Goal: Task Accomplishment & Management: Use online tool/utility

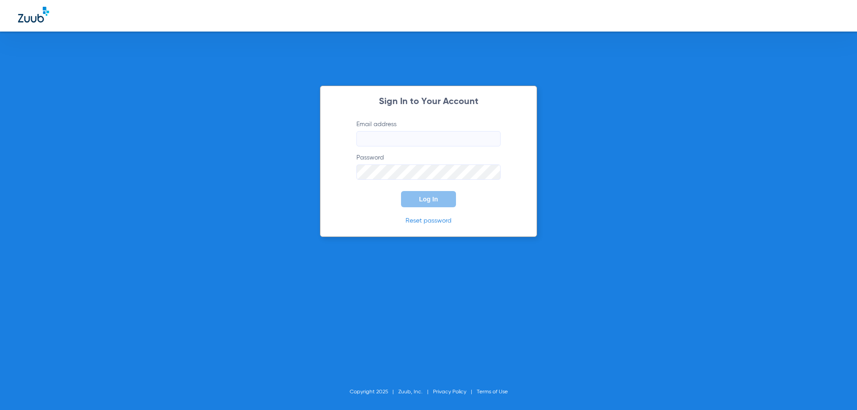
click at [374, 140] on input "Email address" at bounding box center [428, 138] width 144 height 15
click at [366, 140] on input "Email address Required" at bounding box center [428, 138] width 144 height 15
click at [401, 191] on button "Log In" at bounding box center [428, 199] width 55 height 16
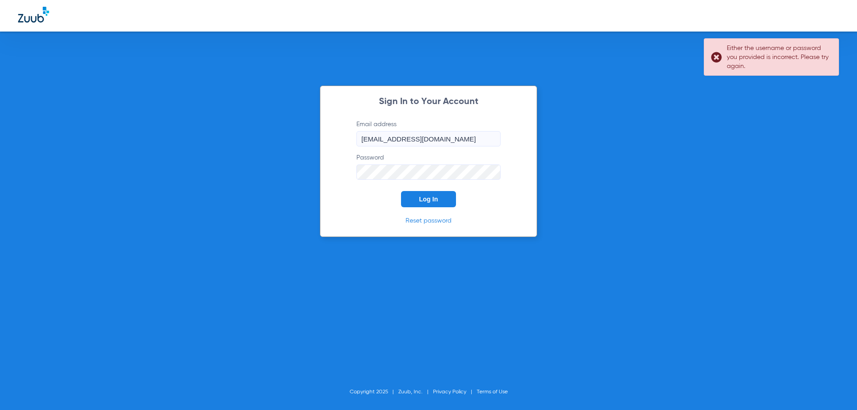
click at [453, 140] on input "[EMAIL_ADDRESS][DOMAIN_NAME]" at bounding box center [428, 138] width 144 height 15
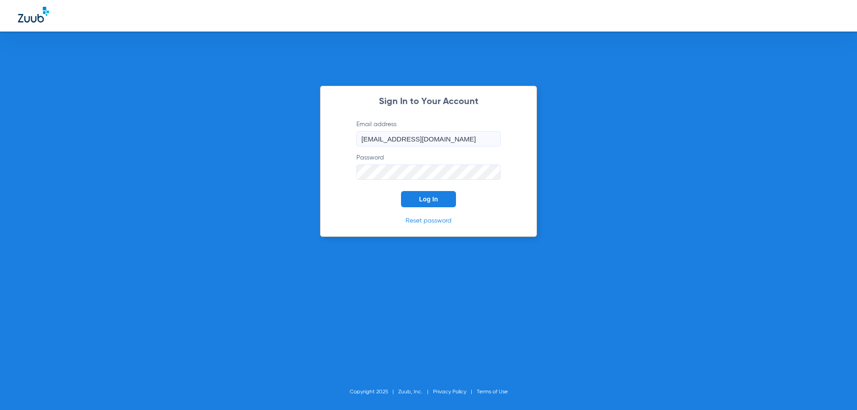
type input "[EMAIL_ADDRESS][DOMAIN_NAME]"
click at [434, 194] on button "Log In" at bounding box center [428, 199] width 55 height 16
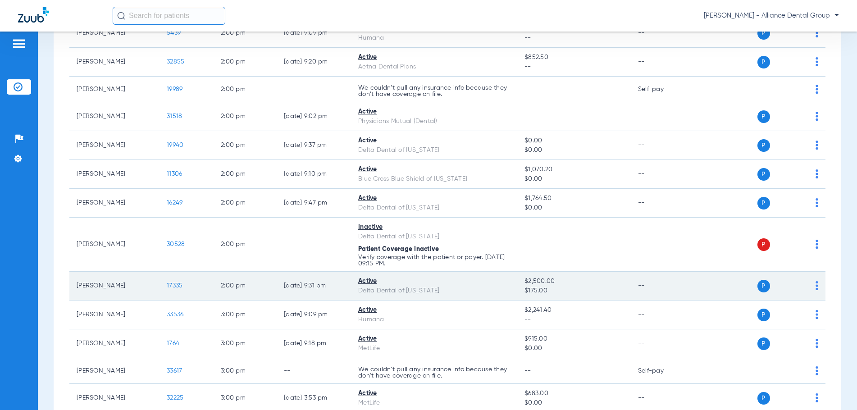
scroll to position [1081, 0]
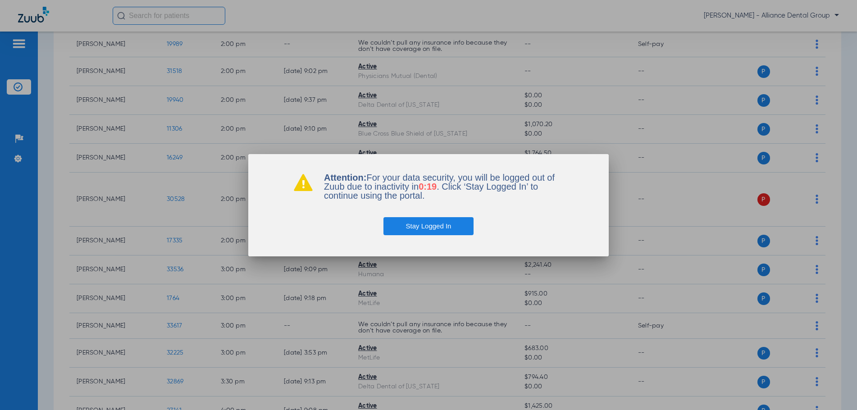
click at [435, 232] on button "Stay Logged In" at bounding box center [428, 226] width 91 height 18
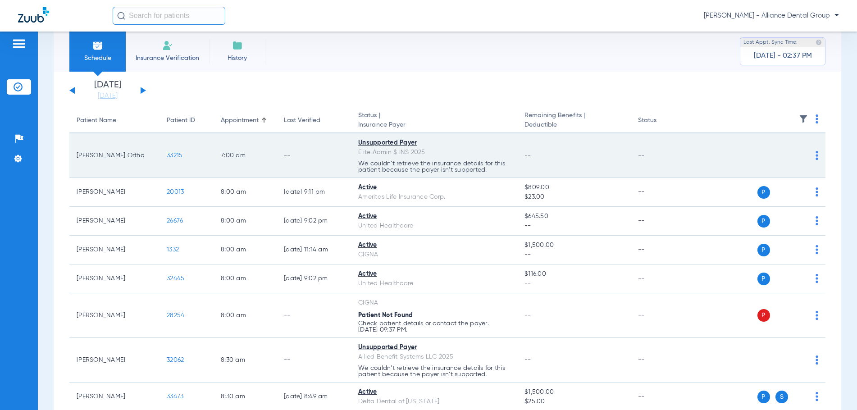
scroll to position [0, 0]
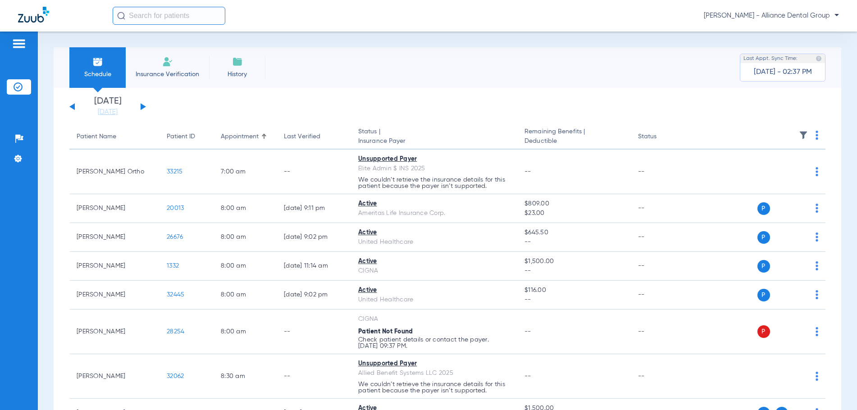
click at [171, 73] on span "Insurance Verification" at bounding box center [167, 74] width 70 height 9
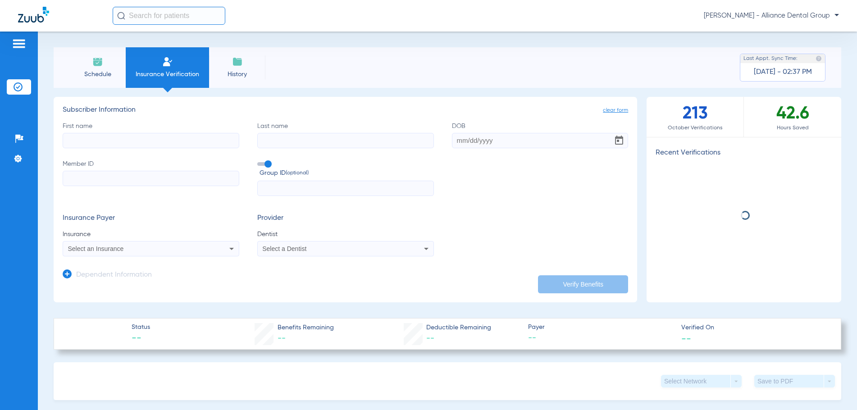
click at [78, 142] on input "First name" at bounding box center [151, 140] width 177 height 15
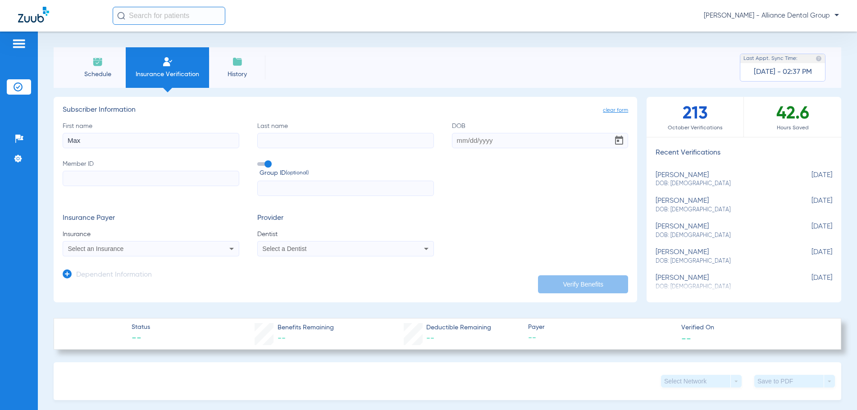
type input "Max"
type input "[PERSON_NAME]"
type input "[DATE]"
click at [68, 180] on input "Member ID" at bounding box center [151, 178] width 177 height 15
paste input "829123858"
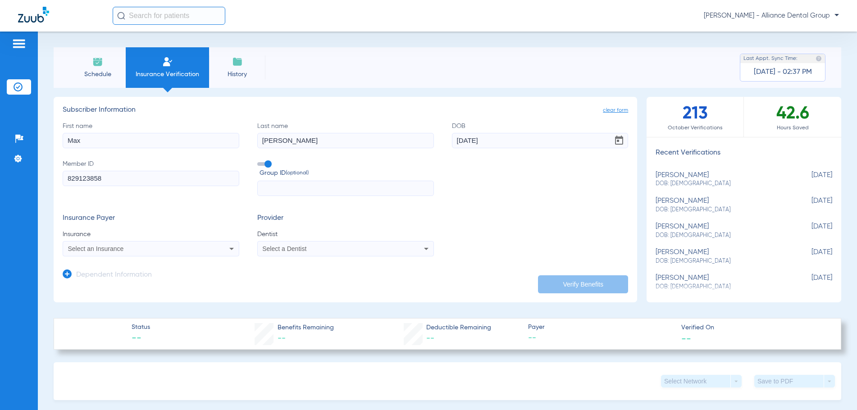
type input "829123858"
click at [84, 250] on span "Select an Insurance" at bounding box center [96, 248] width 56 height 7
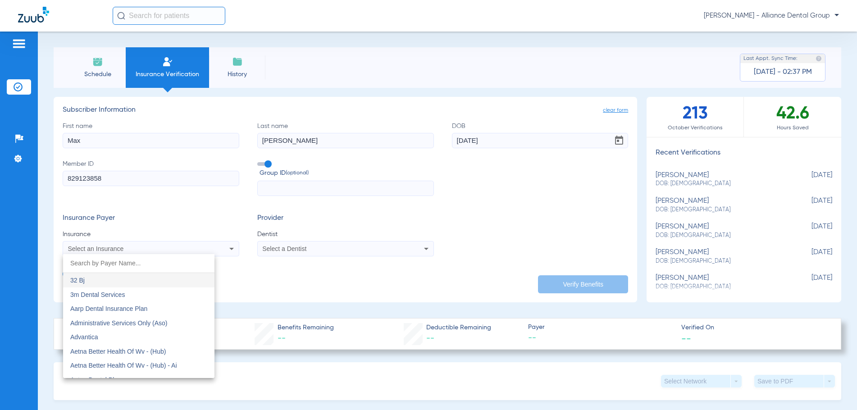
type input "f"
type input "d"
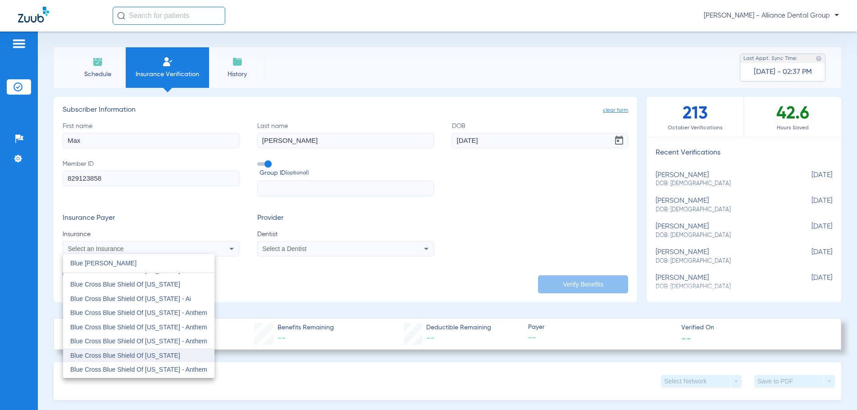
scroll to position [90, 0]
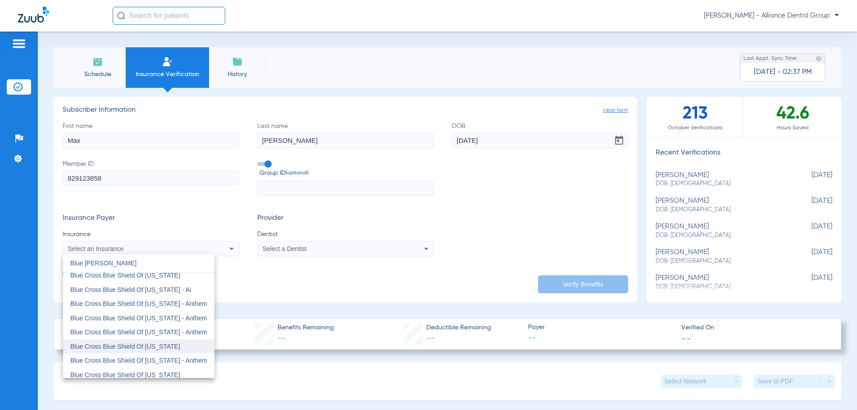
type input "Blue [PERSON_NAME]"
click at [153, 348] on span "Blue Cross Blue Shield Of [US_STATE]" at bounding box center [125, 346] width 110 height 7
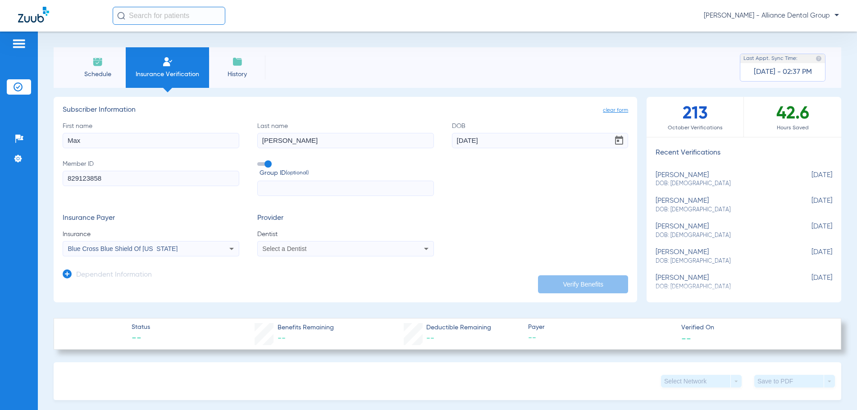
click at [274, 250] on span "Select a Dentist" at bounding box center [284, 248] width 44 height 7
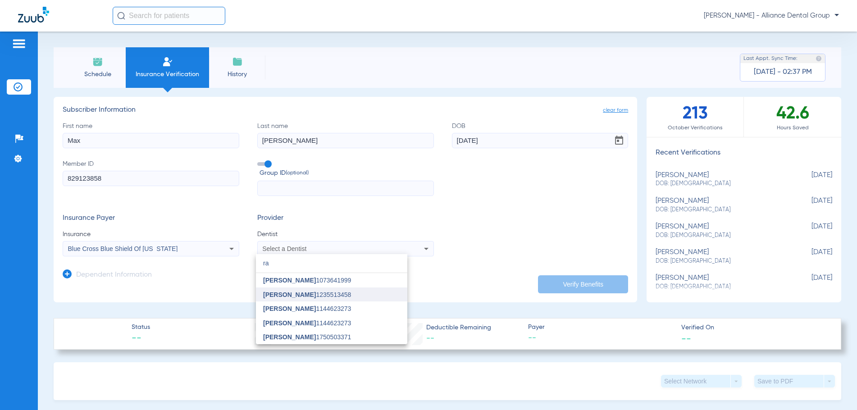
type input "ra"
click at [275, 294] on span "[PERSON_NAME]" at bounding box center [289, 294] width 53 height 7
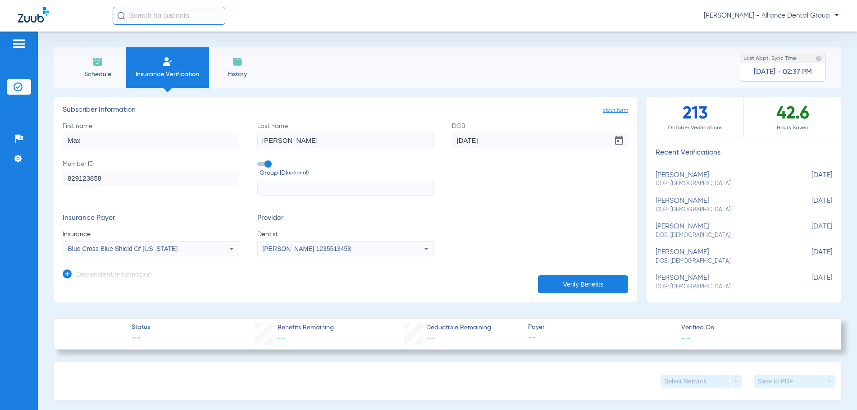
click at [564, 283] on button "Verify Benefits" at bounding box center [583, 284] width 90 height 18
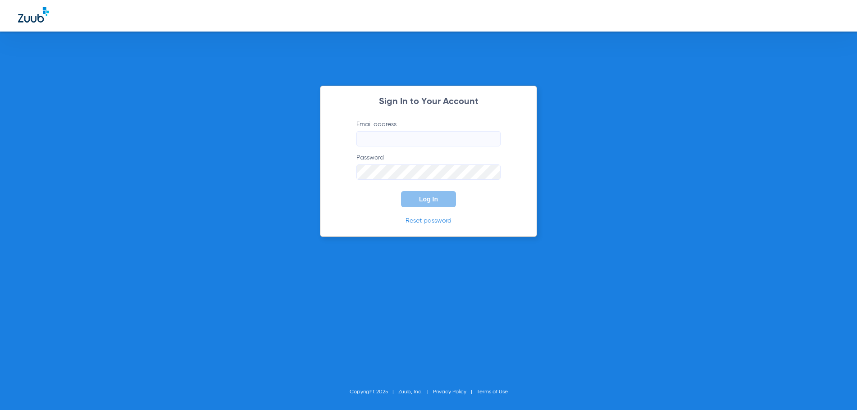
click at [94, 72] on div "Sign In to Your Account Email address Password Log In Reset password Copyright …" at bounding box center [428, 205] width 857 height 410
click at [381, 134] on input "Email address" at bounding box center [428, 138] width 144 height 15
type input "[EMAIL_ADDRESS][DOMAIN_NAME]"
click at [401, 191] on button "Log In" at bounding box center [428, 199] width 55 height 16
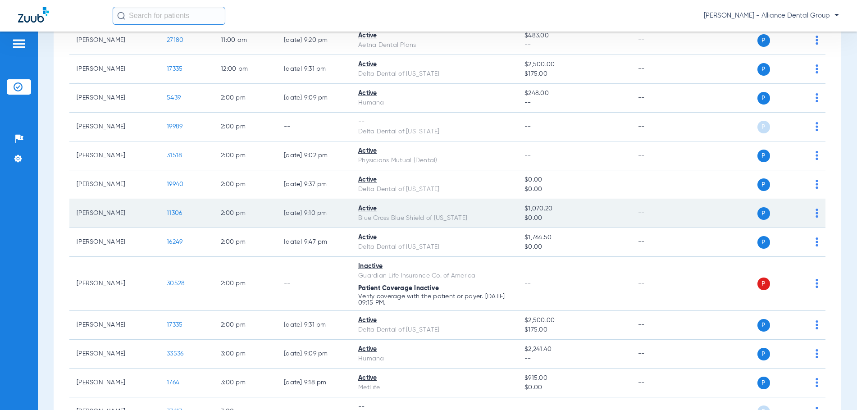
scroll to position [991, 0]
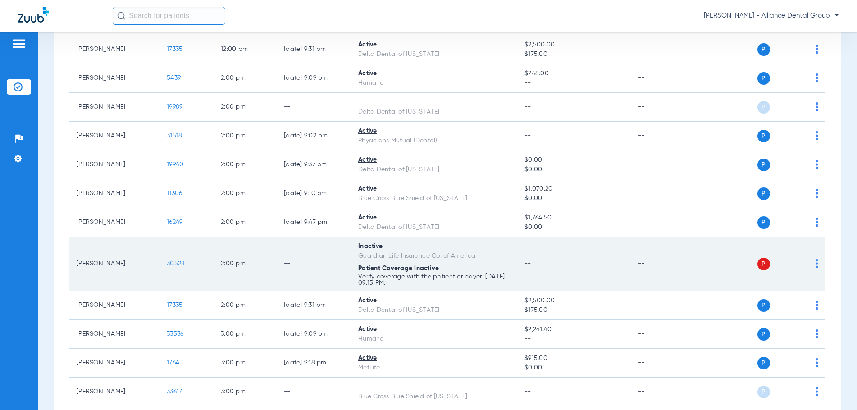
click at [815, 263] on img at bounding box center [816, 263] width 3 height 9
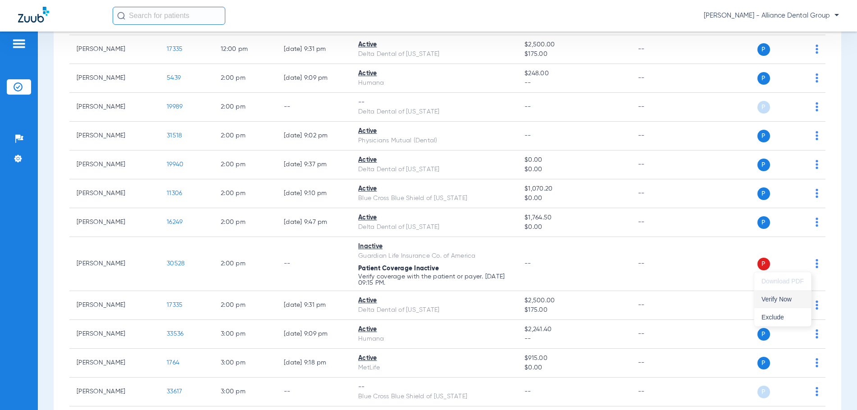
click at [784, 299] on span "Verify Now" at bounding box center [782, 299] width 42 height 6
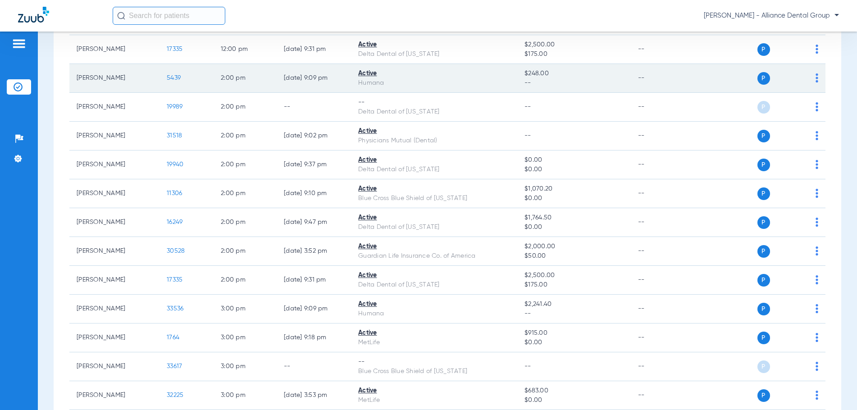
click at [715, 89] on td "P S" at bounding box center [758, 78] width 134 height 29
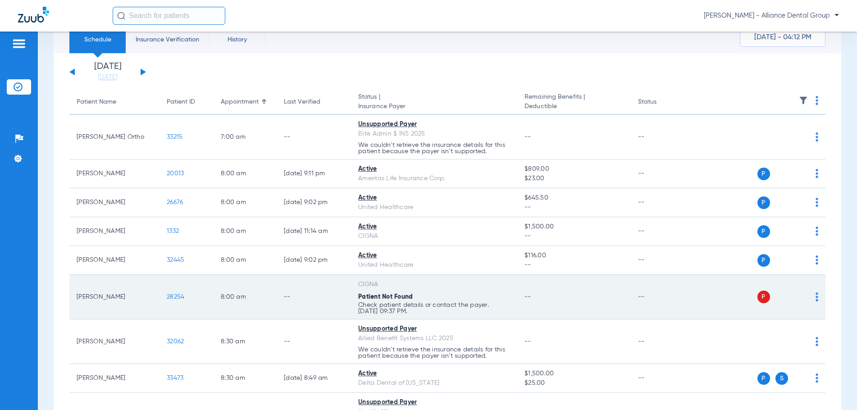
scroll to position [90, 0]
